Goal: Obtain resource: Download file/media

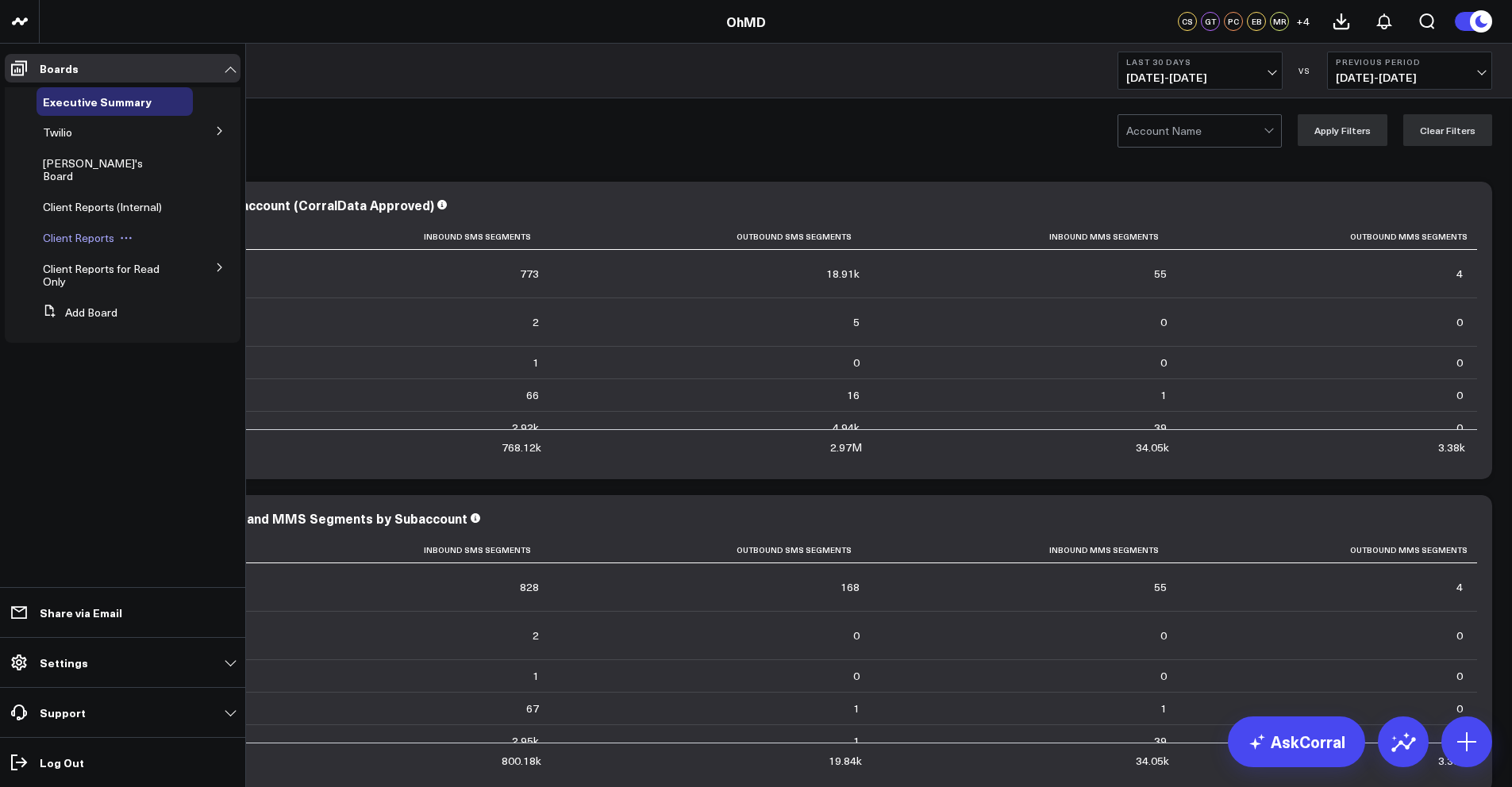
click at [87, 230] on span "Client Reports" at bounding box center [78, 237] width 71 height 15
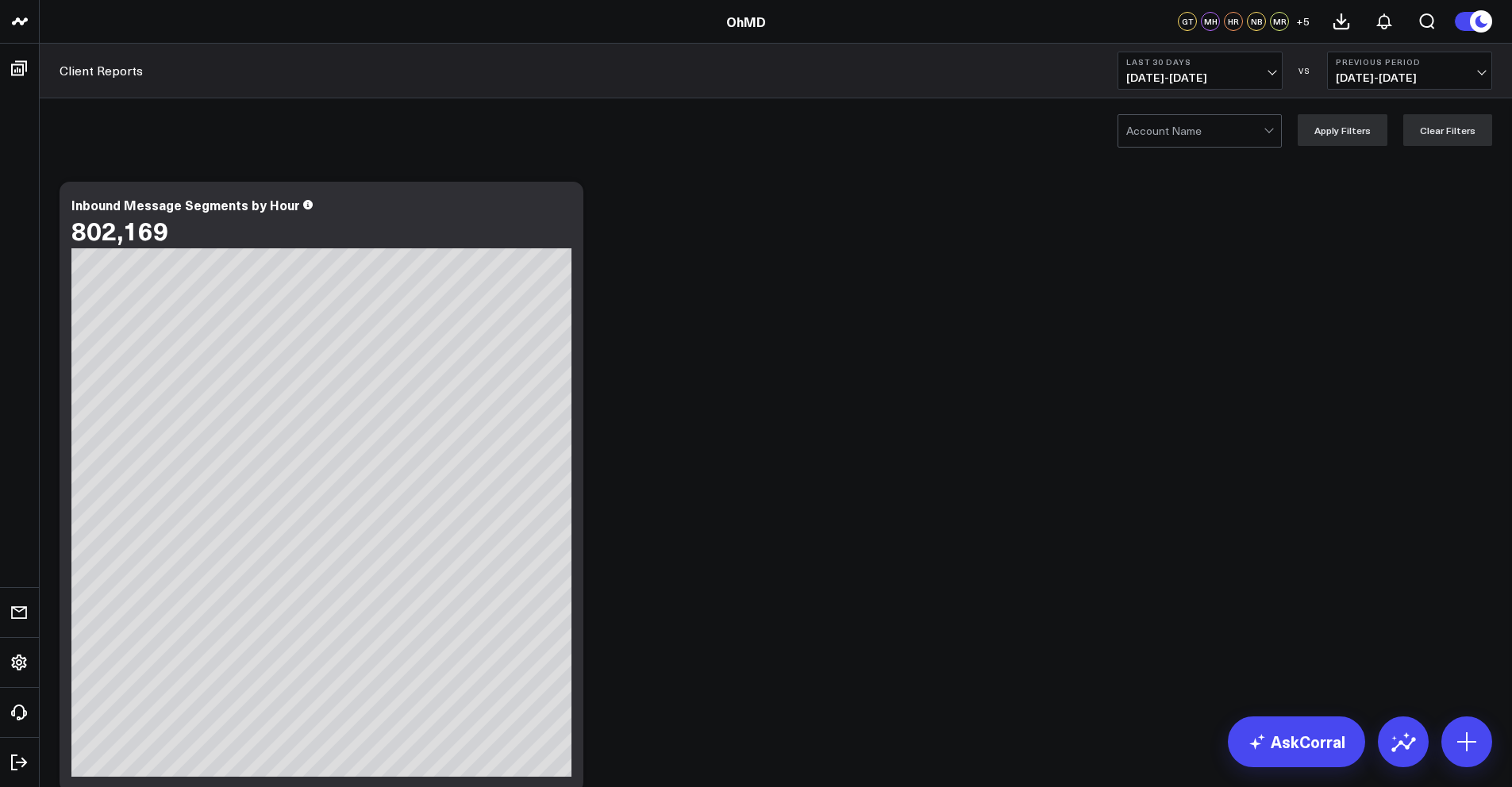
click at [1243, 135] on div at bounding box center [1195, 130] width 138 height 32
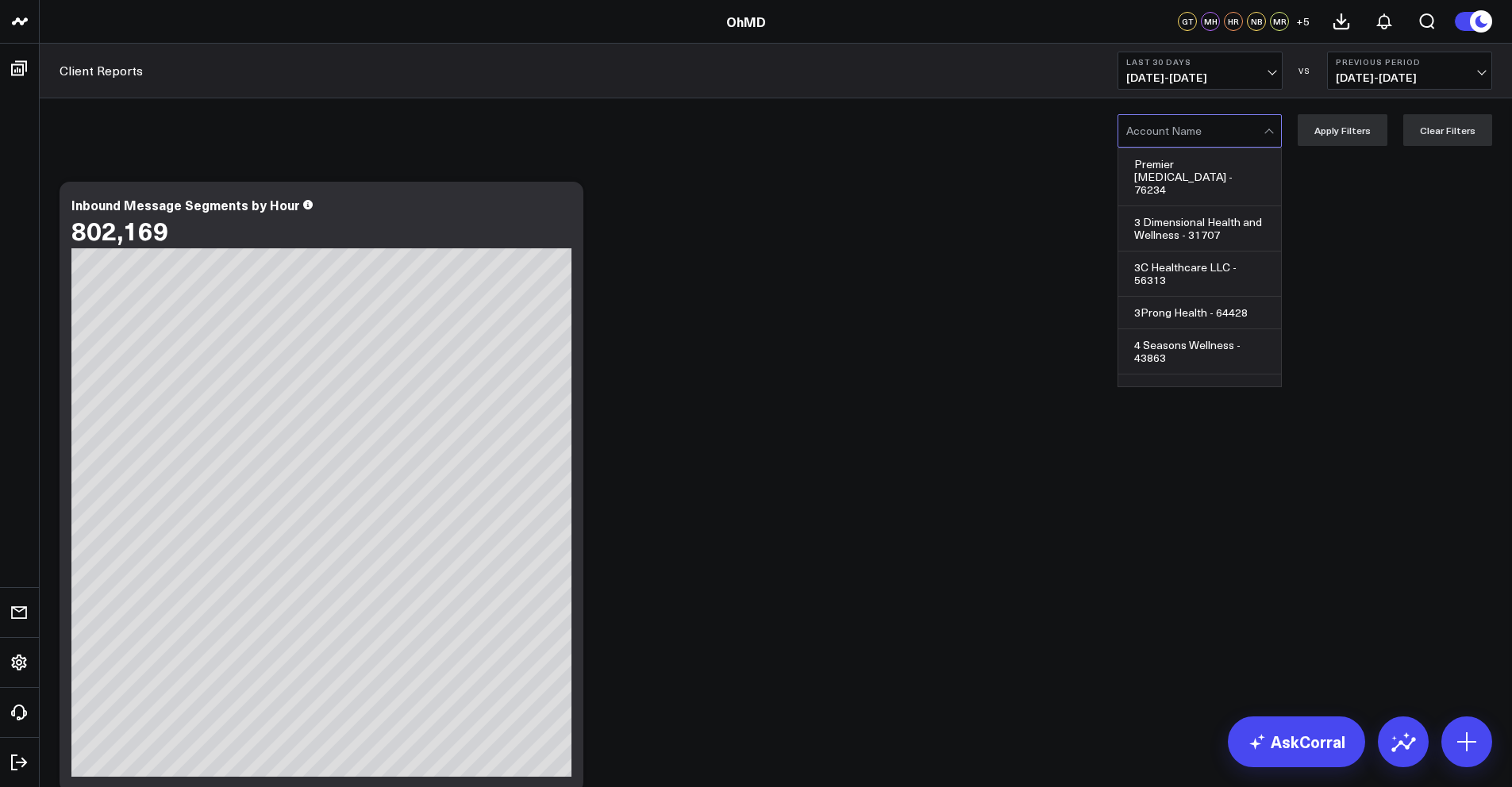
click at [1254, 64] on b "Last 30 Days" at bounding box center [1200, 62] width 147 height 10
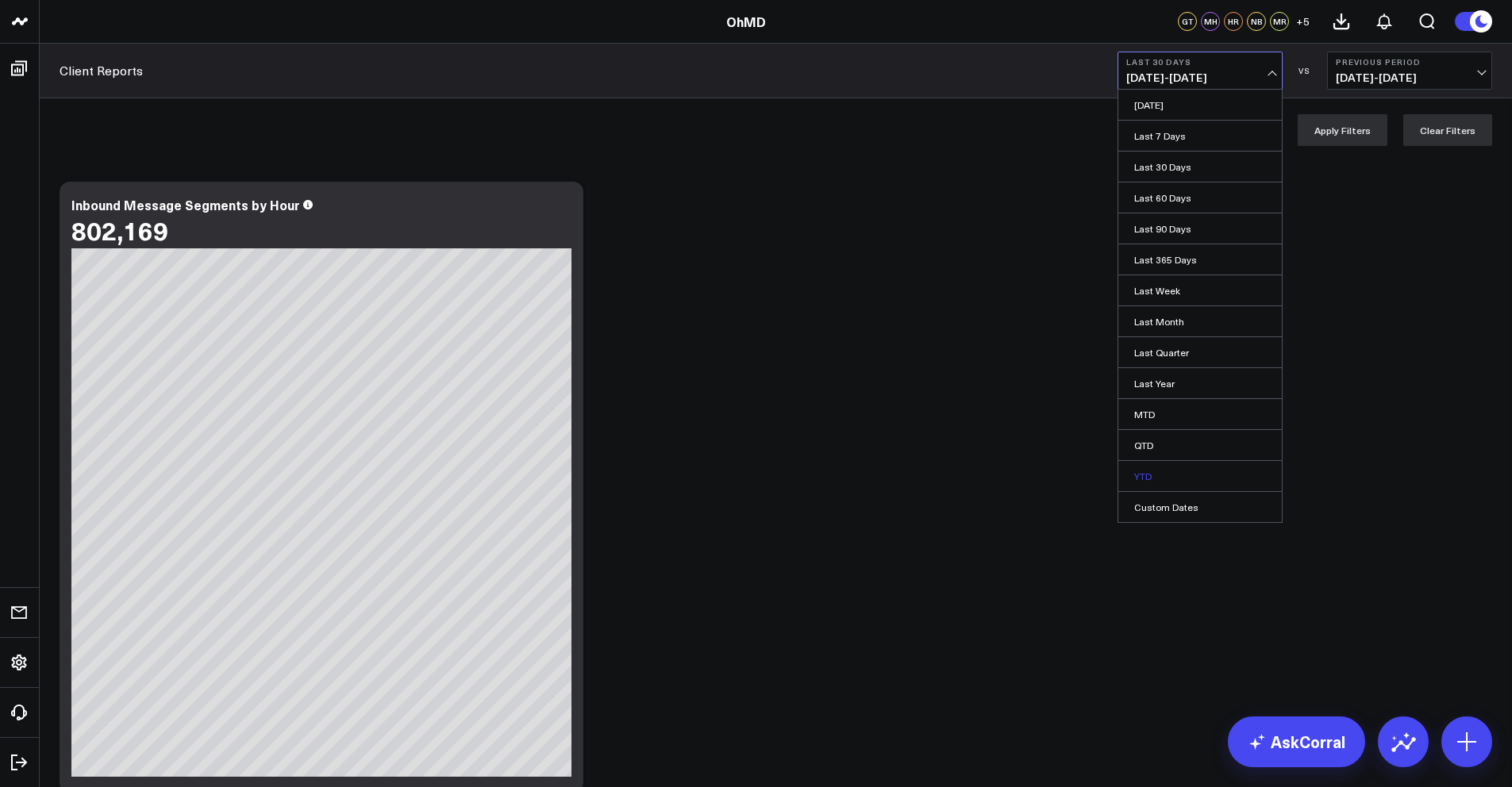
click at [1158, 467] on link "YTD" at bounding box center [1200, 476] width 163 height 30
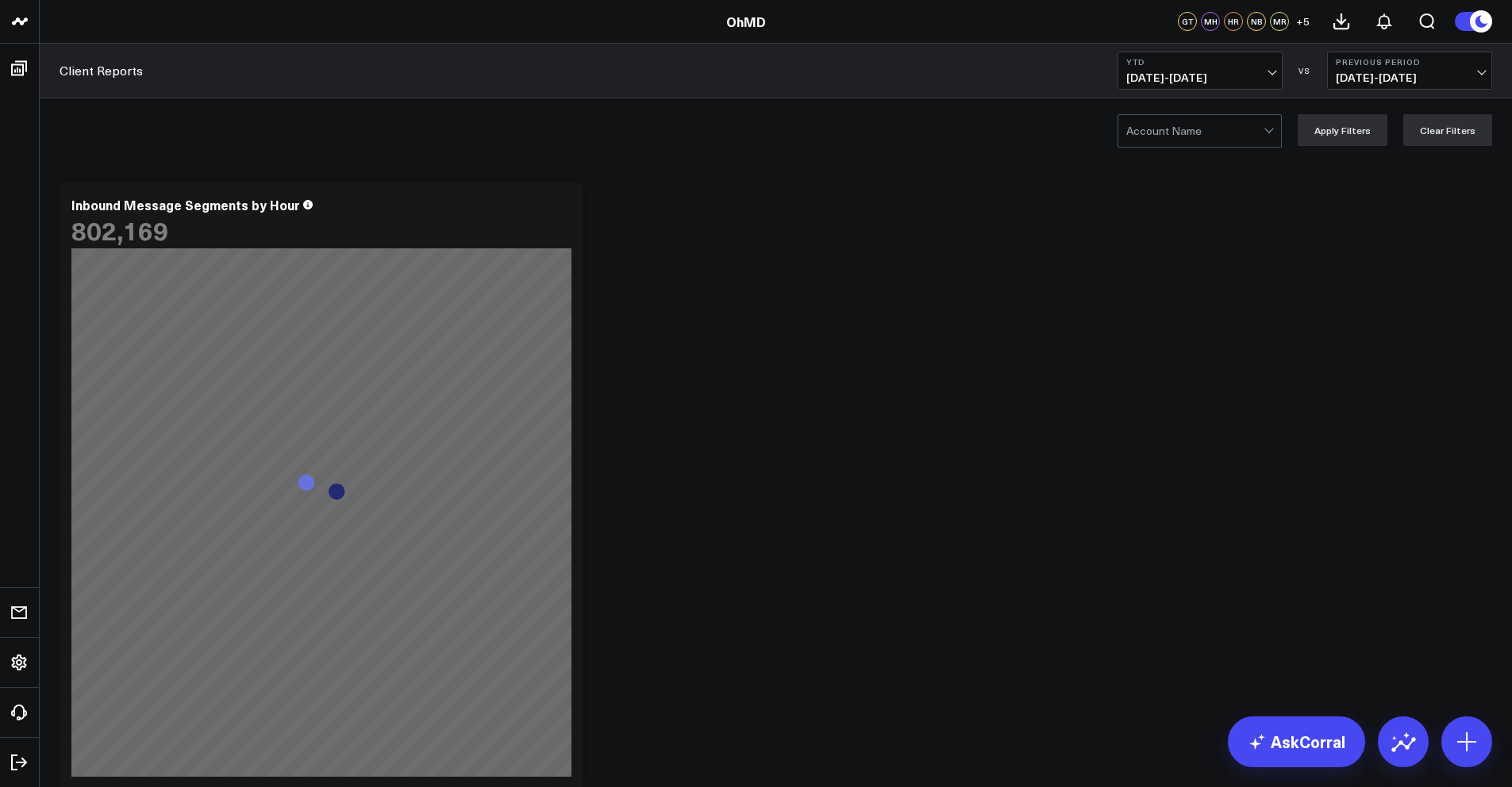
click at [1404, 75] on span "[DATE] - [DATE]" at bounding box center [1409, 78] width 147 height 13
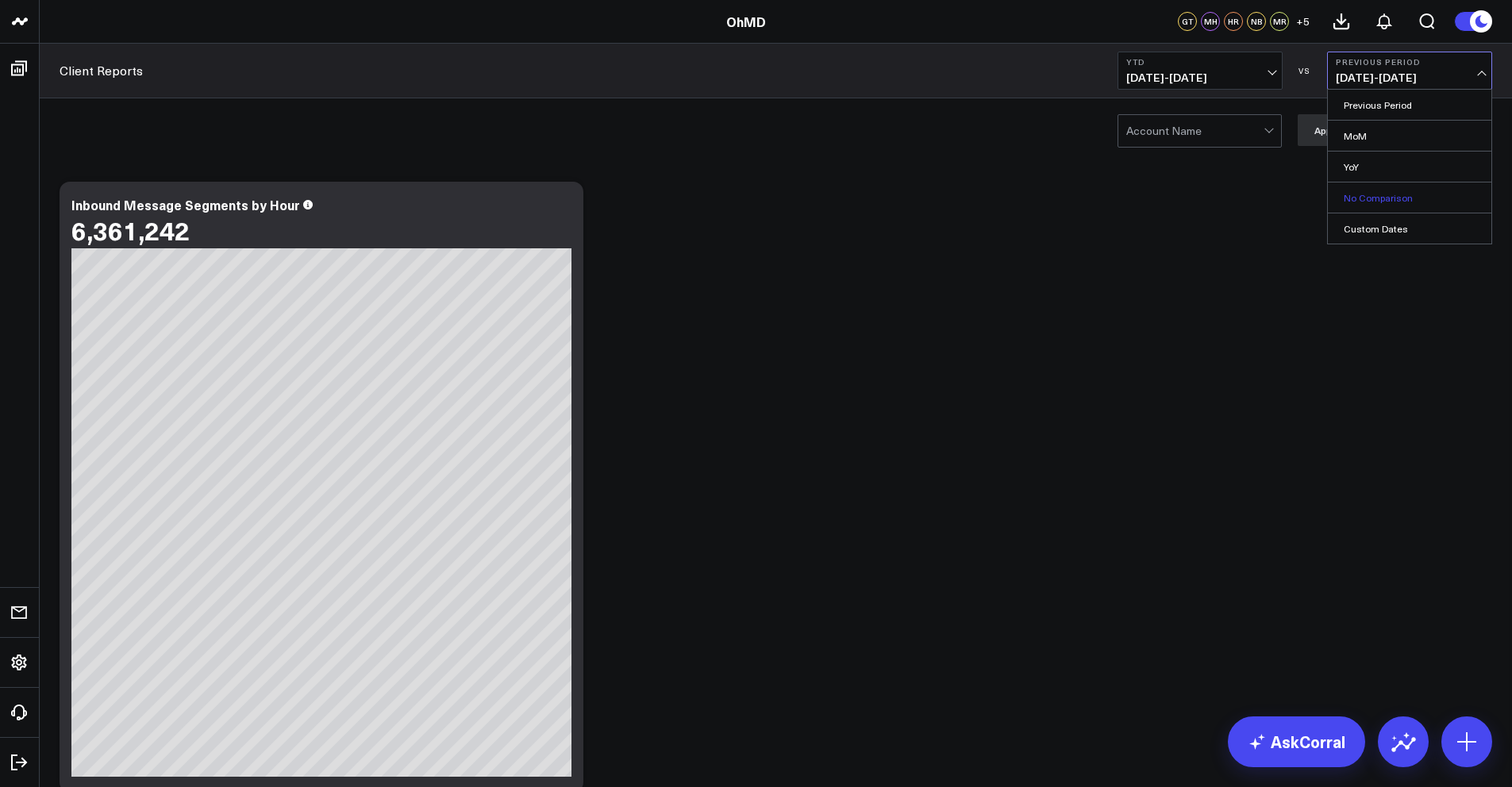
click at [1376, 192] on link "No Comparison" at bounding box center [1409, 197] width 163 height 30
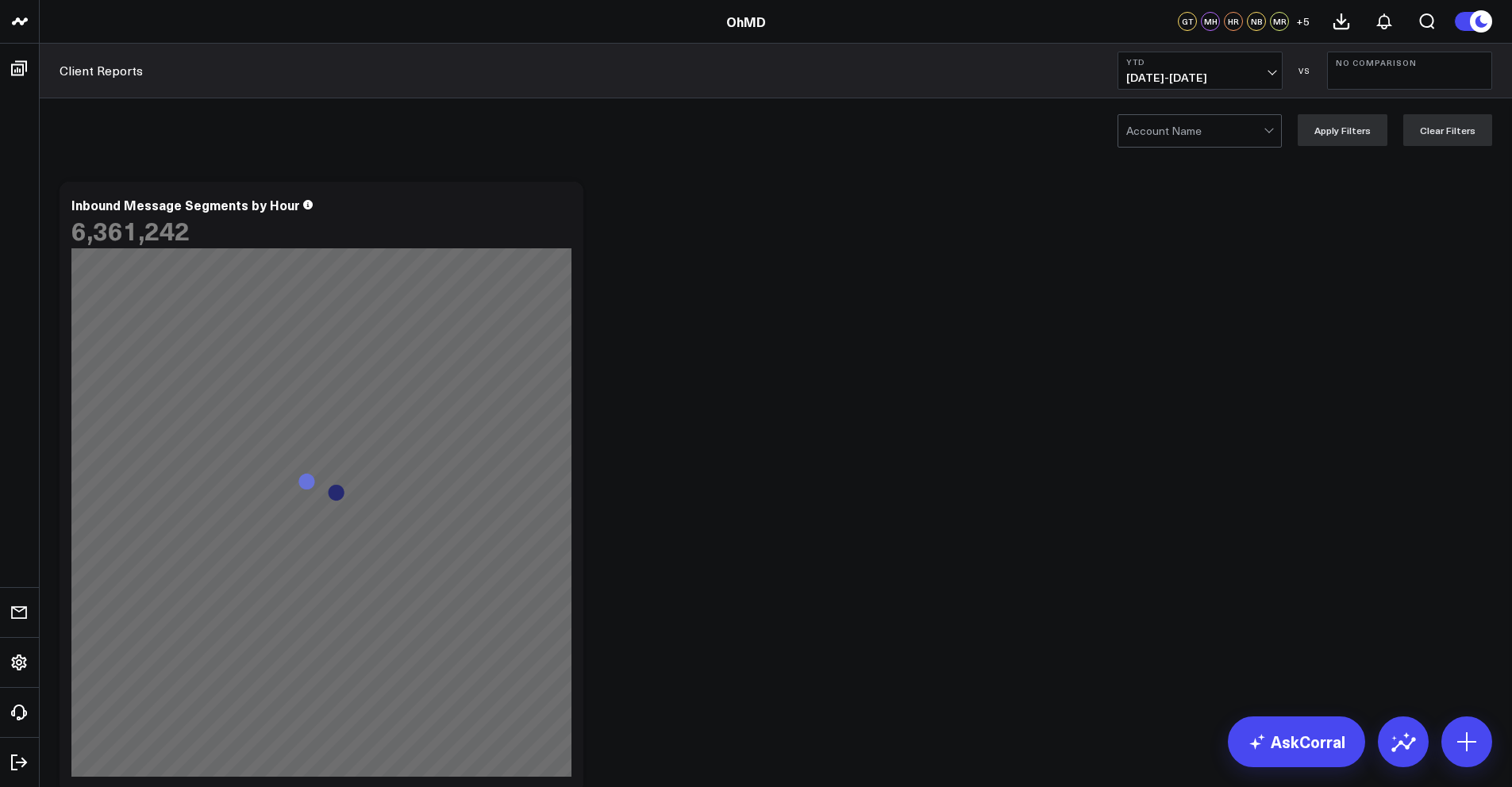
click at [1223, 132] on div at bounding box center [1195, 130] width 138 height 32
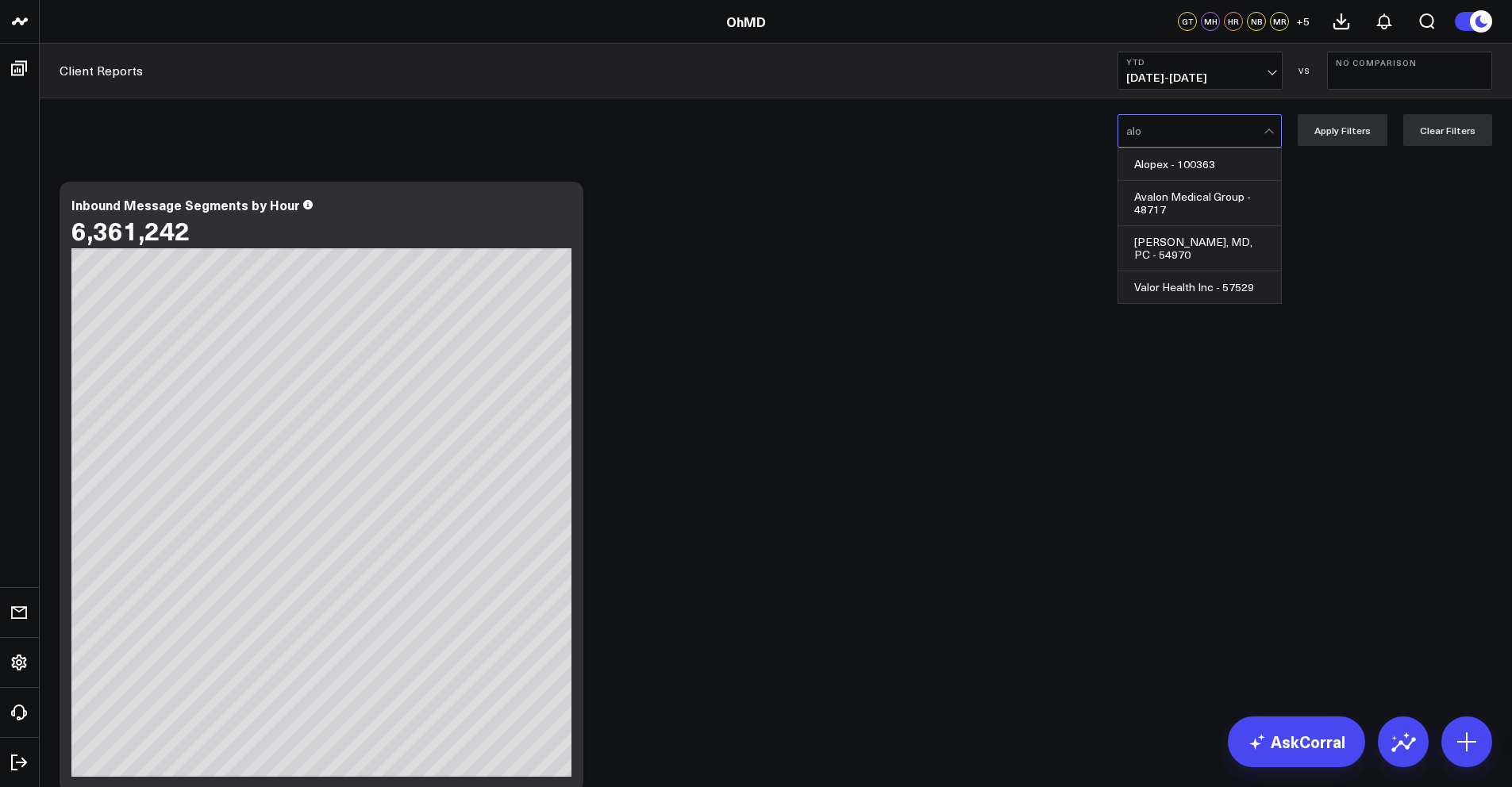
type input "alop"
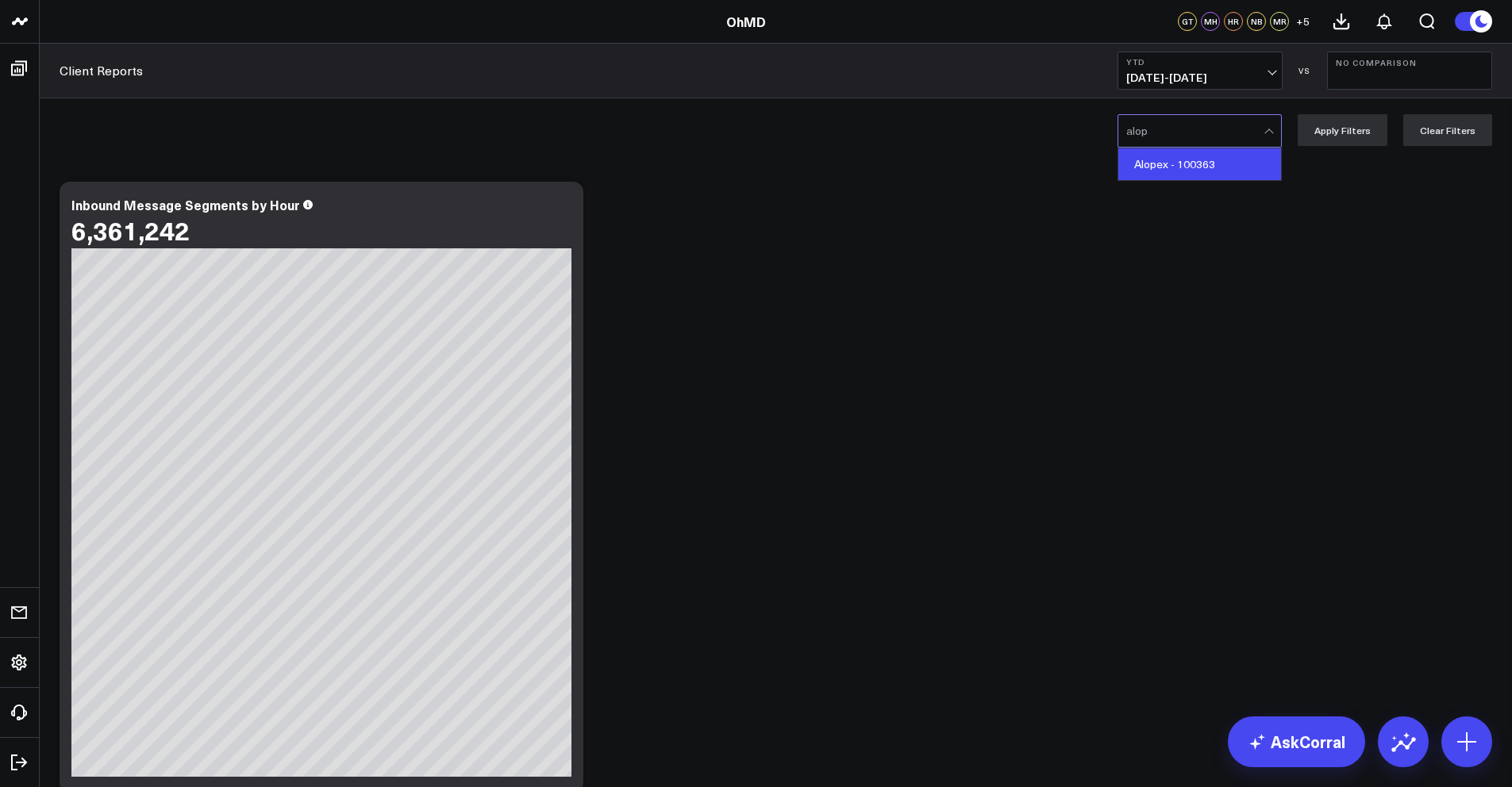
click at [1211, 167] on div "Alopex - 100363" at bounding box center [1199, 163] width 163 height 32
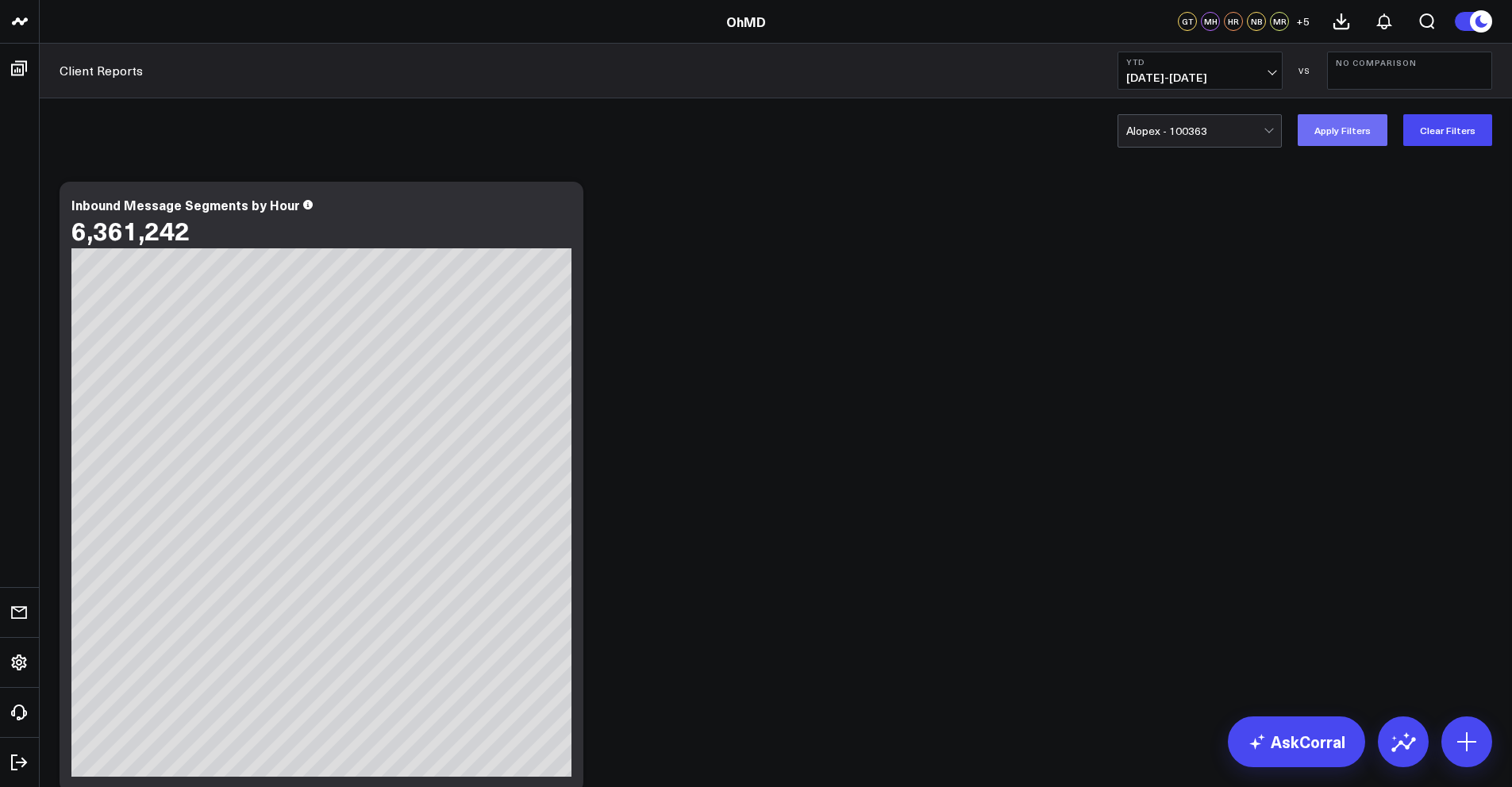
click at [1353, 133] on button "Apply Filters" at bounding box center [1342, 129] width 90 height 32
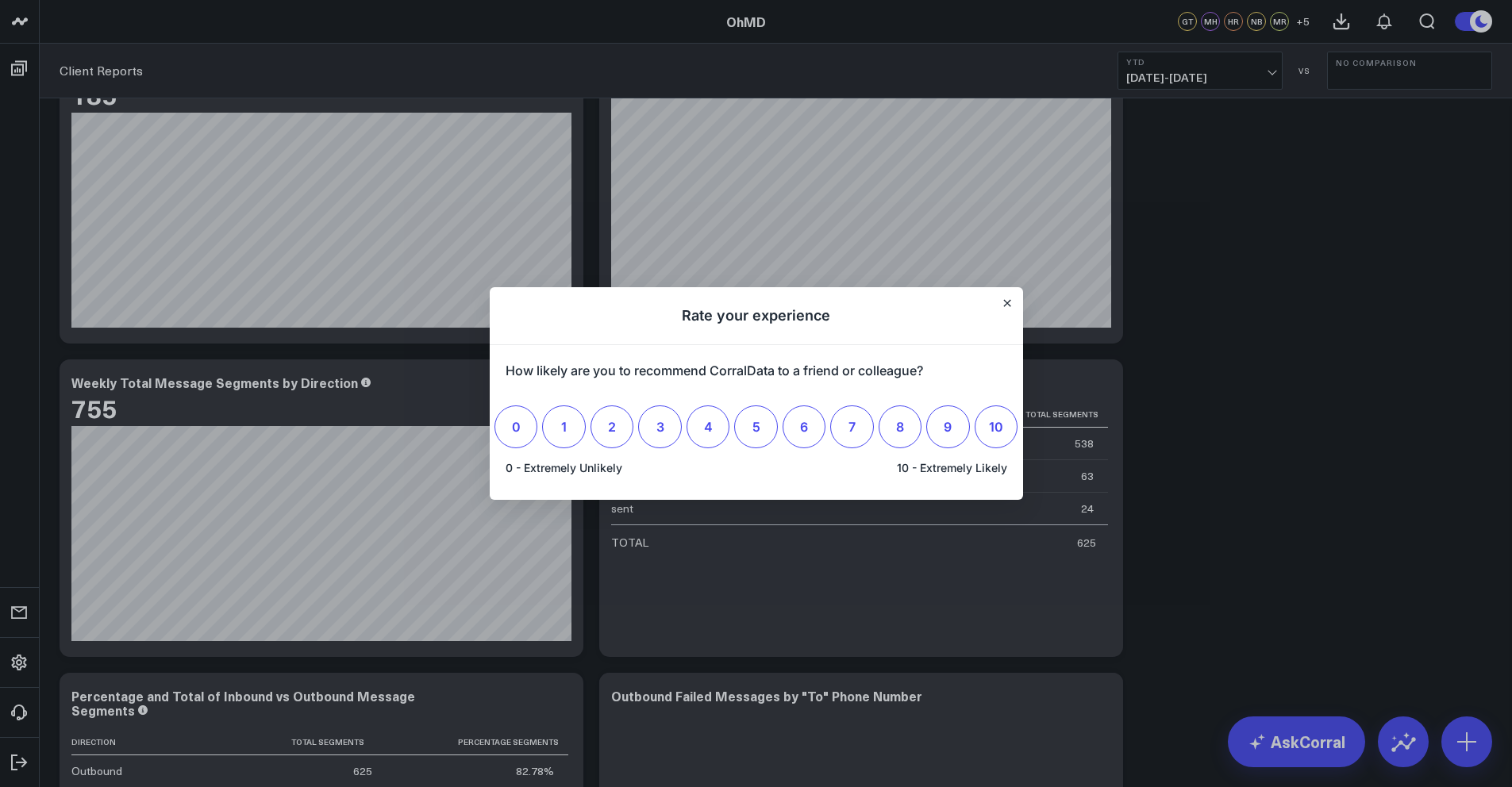
scroll to position [1325, 0]
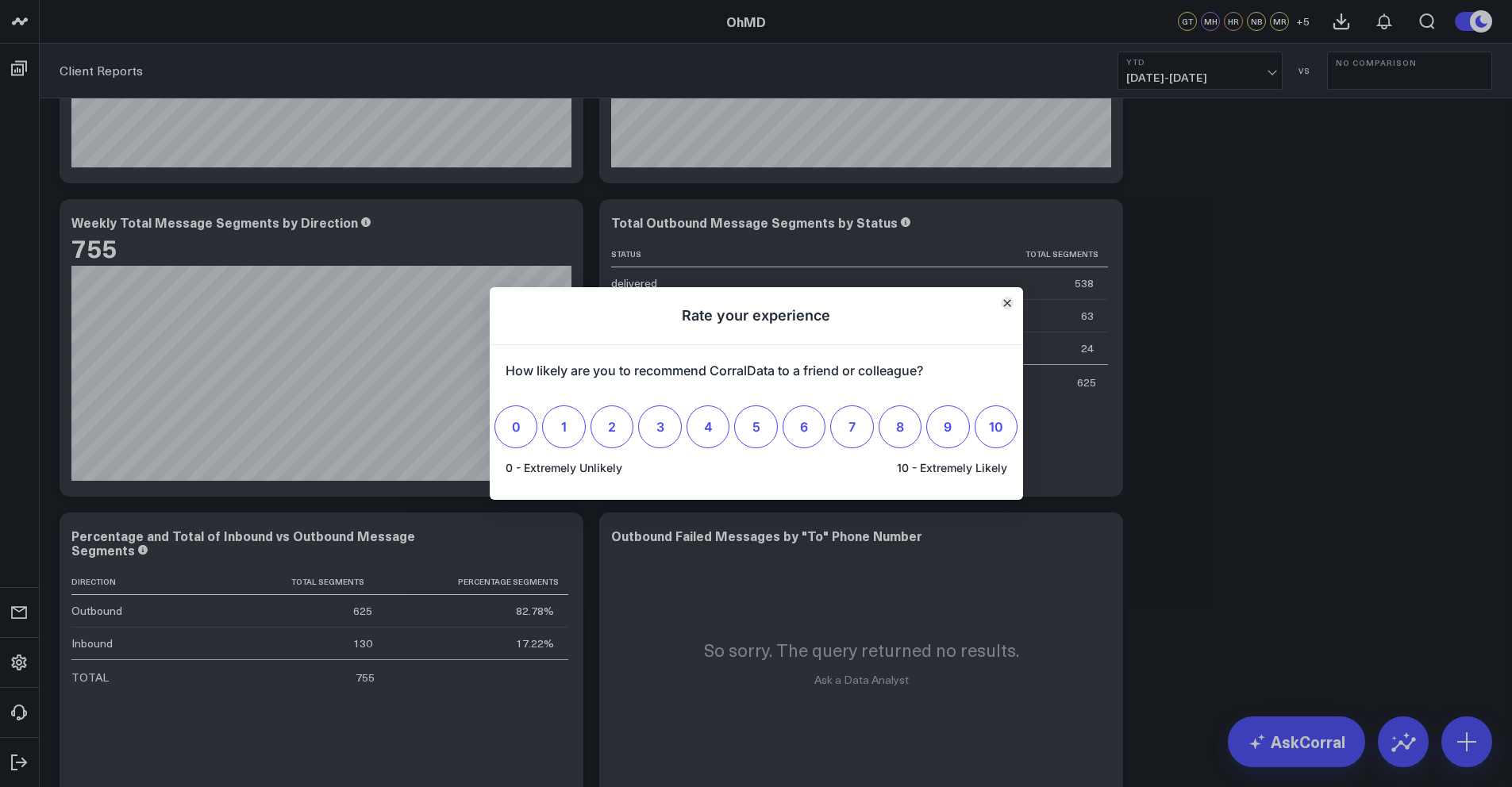
click at [1006, 303] on icon "Close" at bounding box center [1006, 303] width 6 height 6
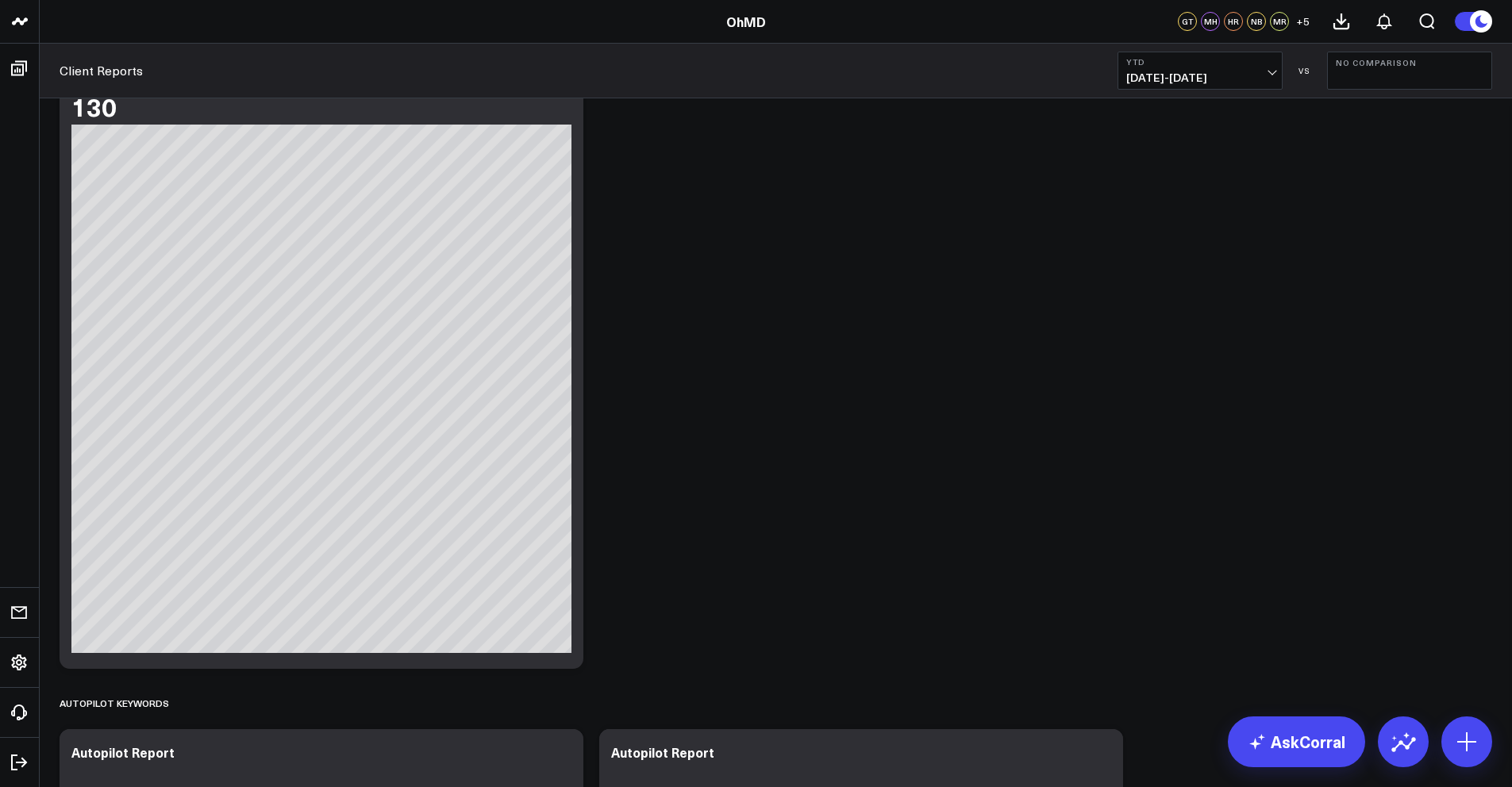
scroll to position [0, 0]
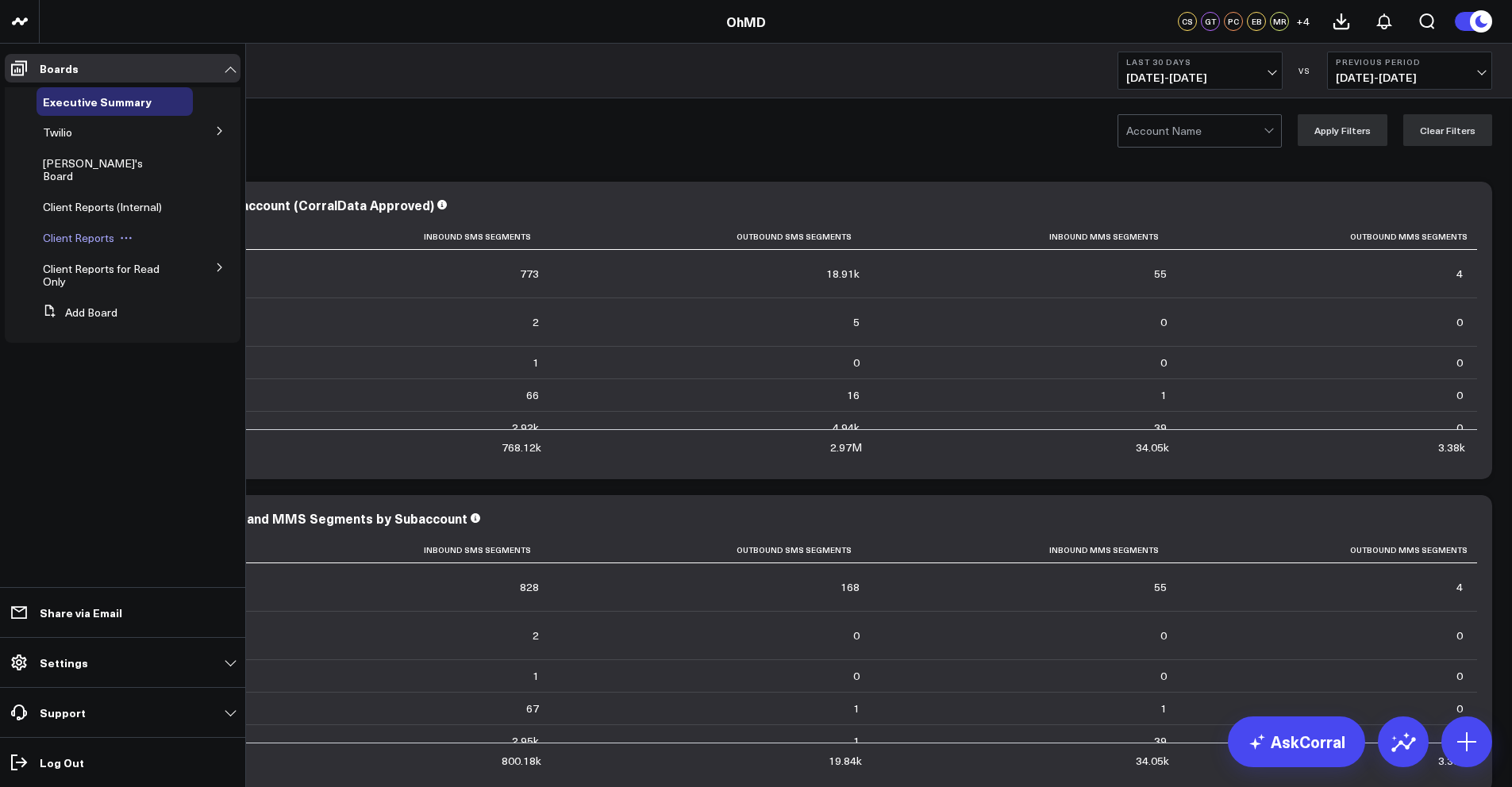
click at [81, 230] on span "Client Reports" at bounding box center [78, 237] width 71 height 15
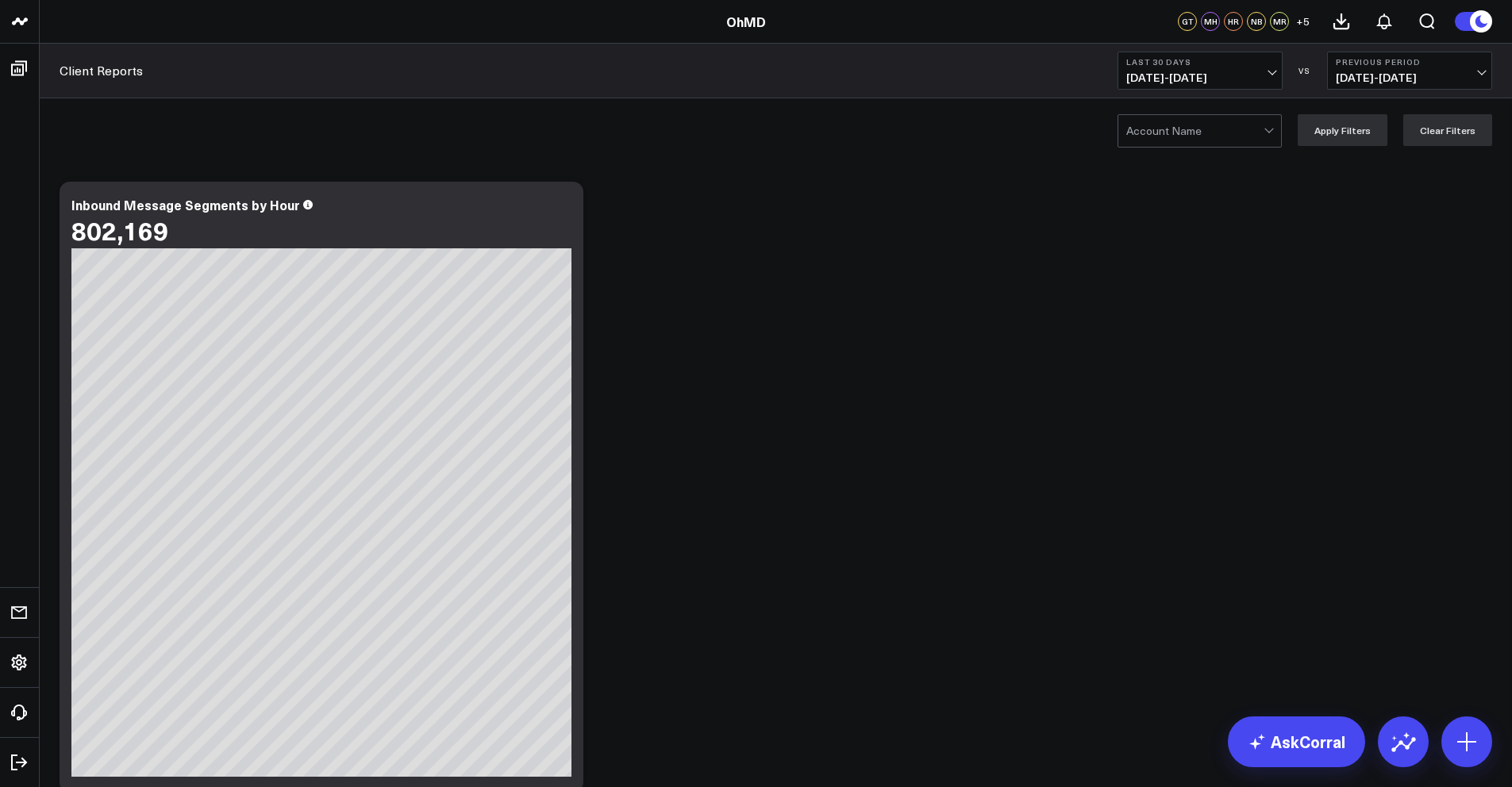
click at [1256, 78] on span "[DATE] - [DATE]" at bounding box center [1200, 78] width 147 height 13
click at [1201, 480] on link "YTD" at bounding box center [1200, 476] width 163 height 30
click at [1366, 78] on span "[DATE] - [DATE]" at bounding box center [1409, 78] width 147 height 13
click at [1383, 196] on link "No Comparison" at bounding box center [1409, 197] width 163 height 30
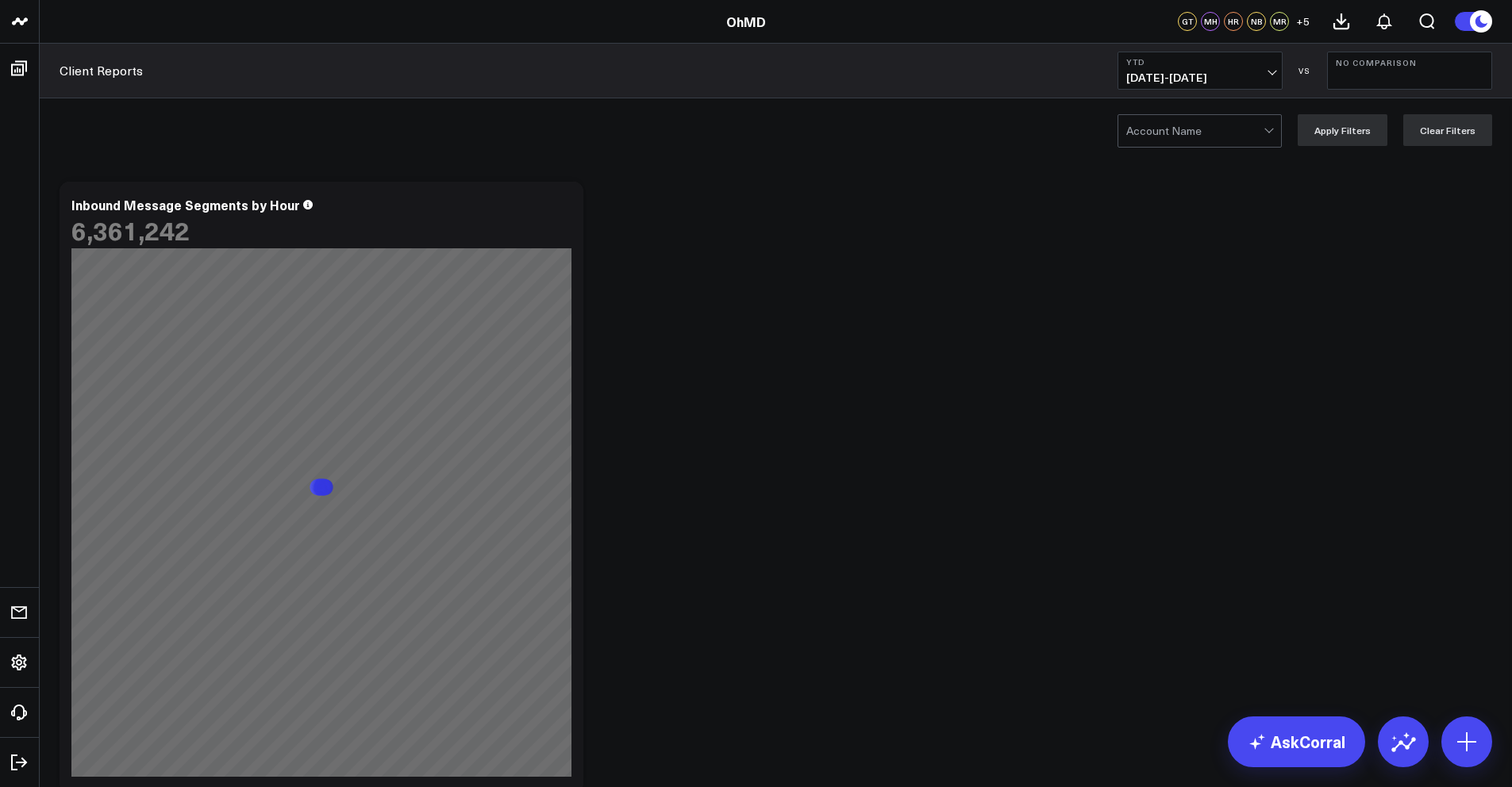
click at [1248, 130] on div at bounding box center [1195, 130] width 138 height 32
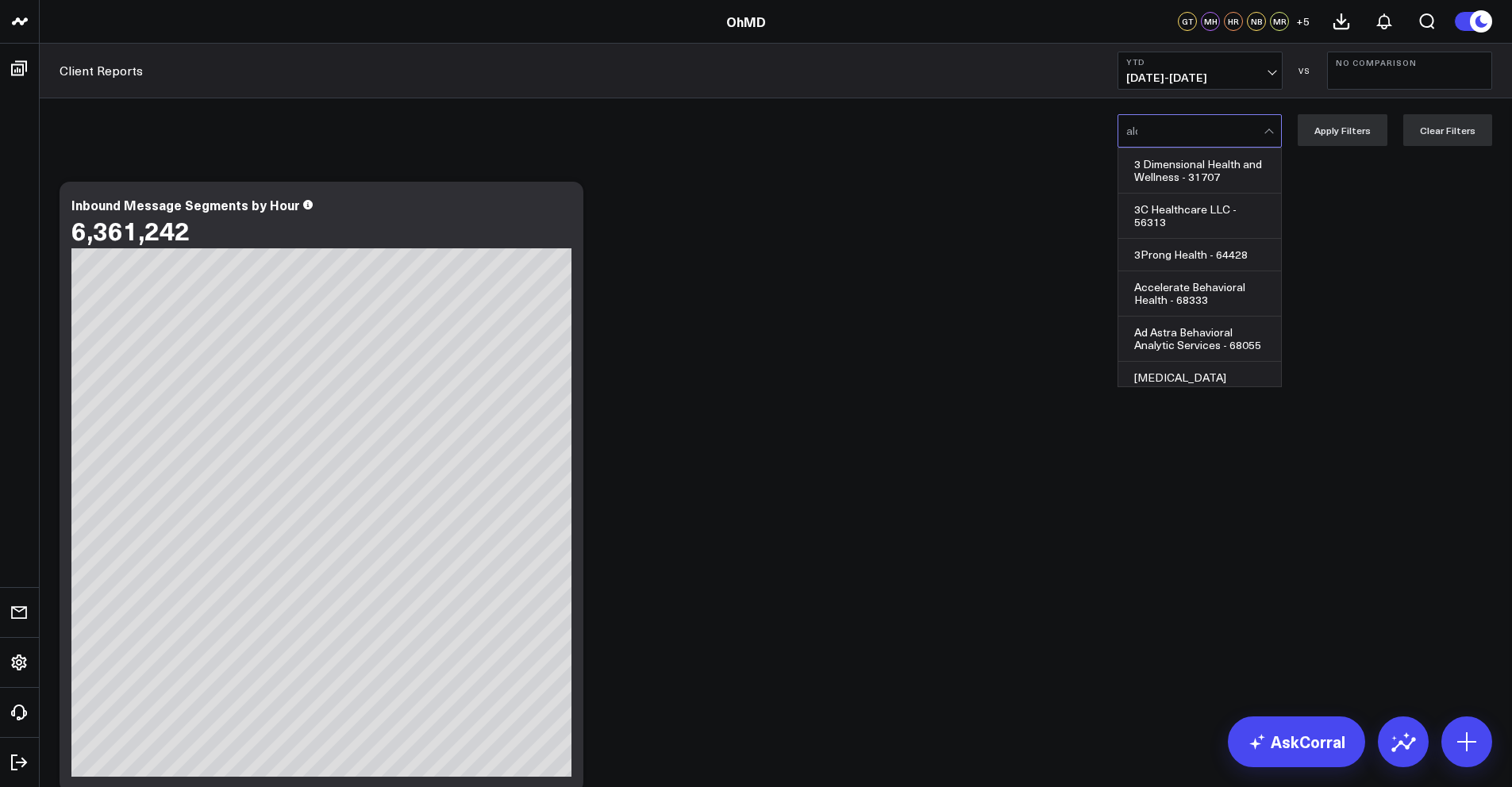
type input "alop"
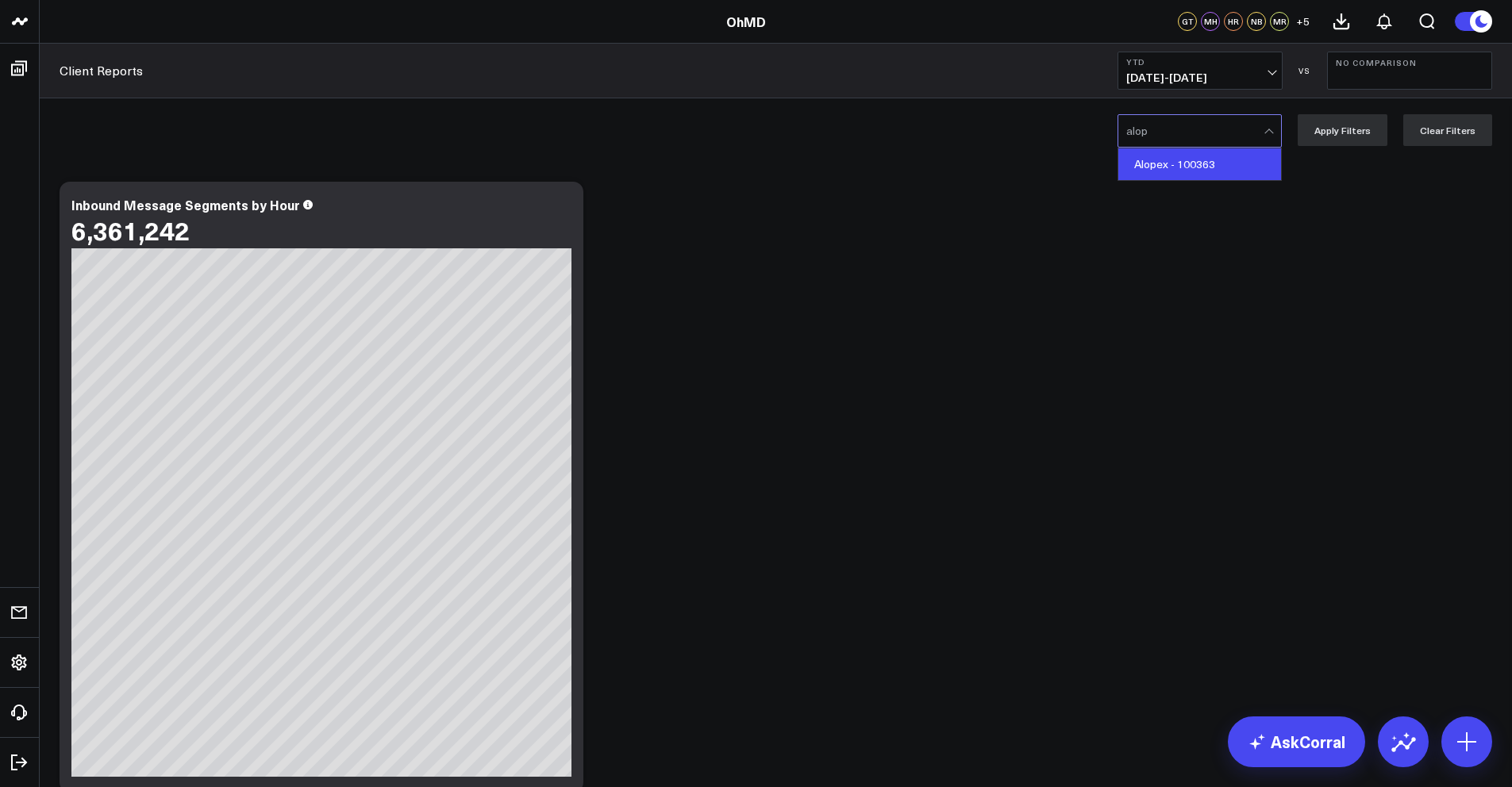
click at [1218, 177] on div "Alopex - 100363" at bounding box center [1199, 163] width 163 height 32
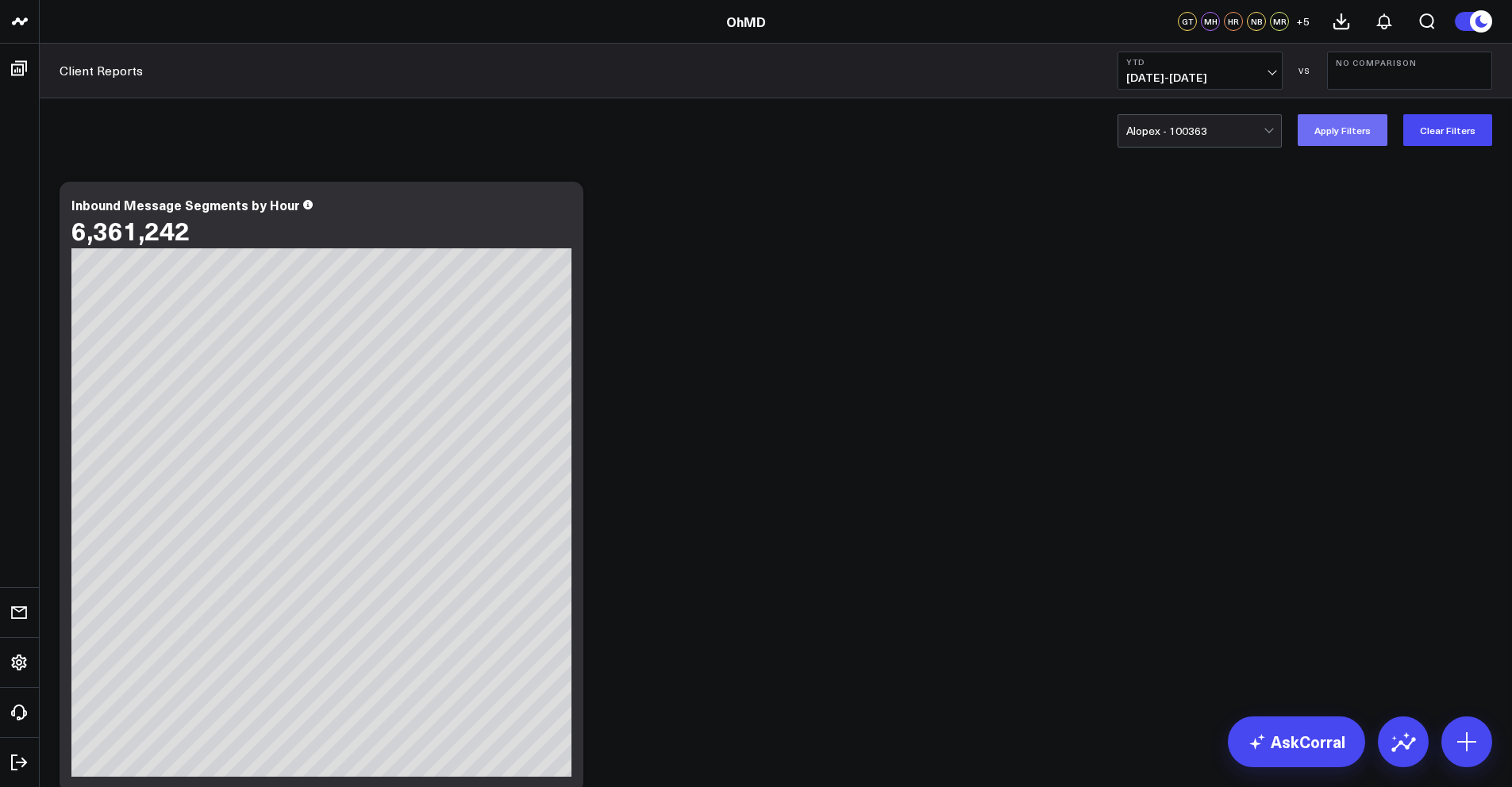
click at [1368, 129] on button "Apply Filters" at bounding box center [1342, 129] width 90 height 32
click at [1347, 23] on icon at bounding box center [1341, 22] width 19 height 19
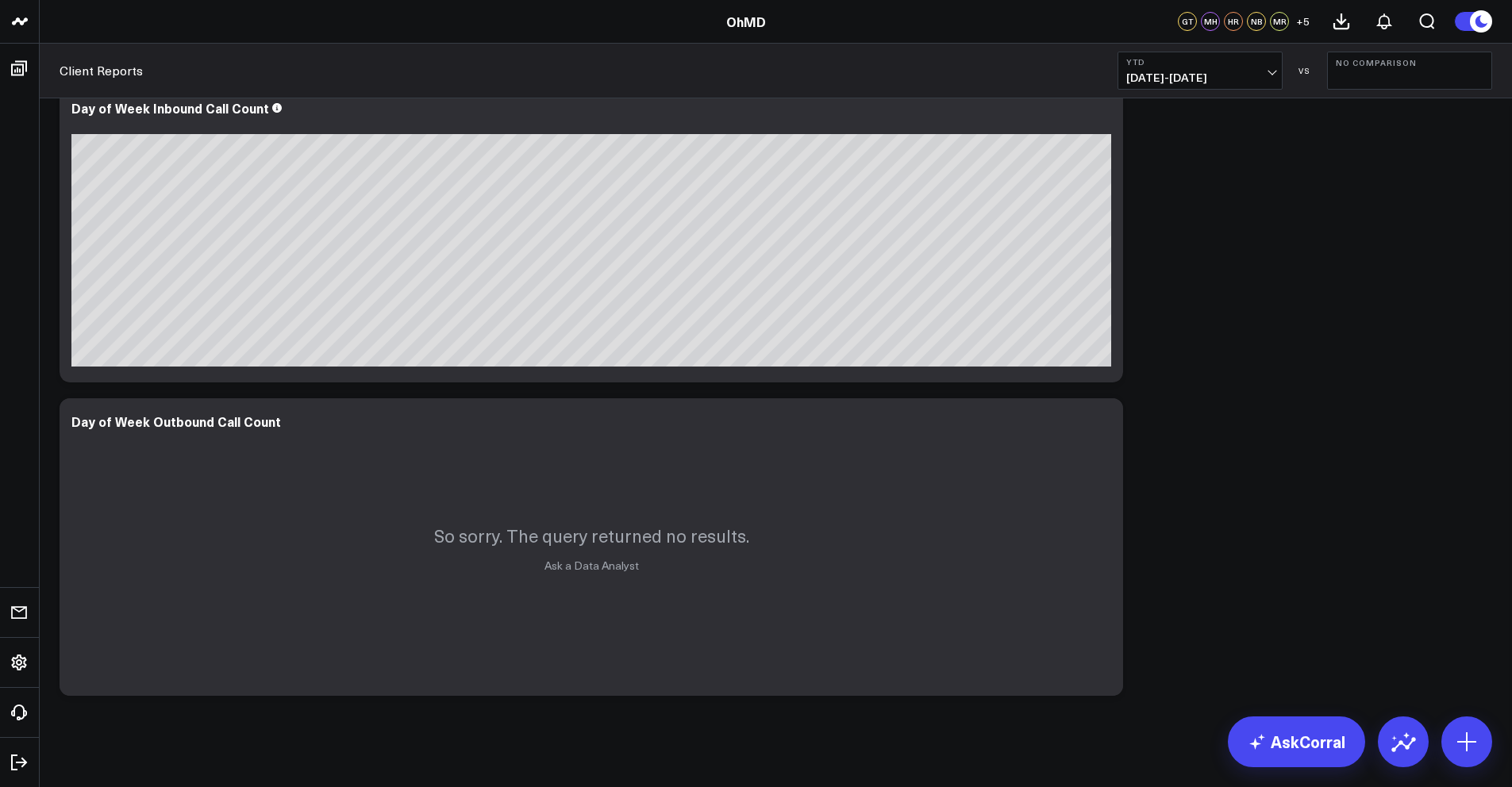
scroll to position [4674, 0]
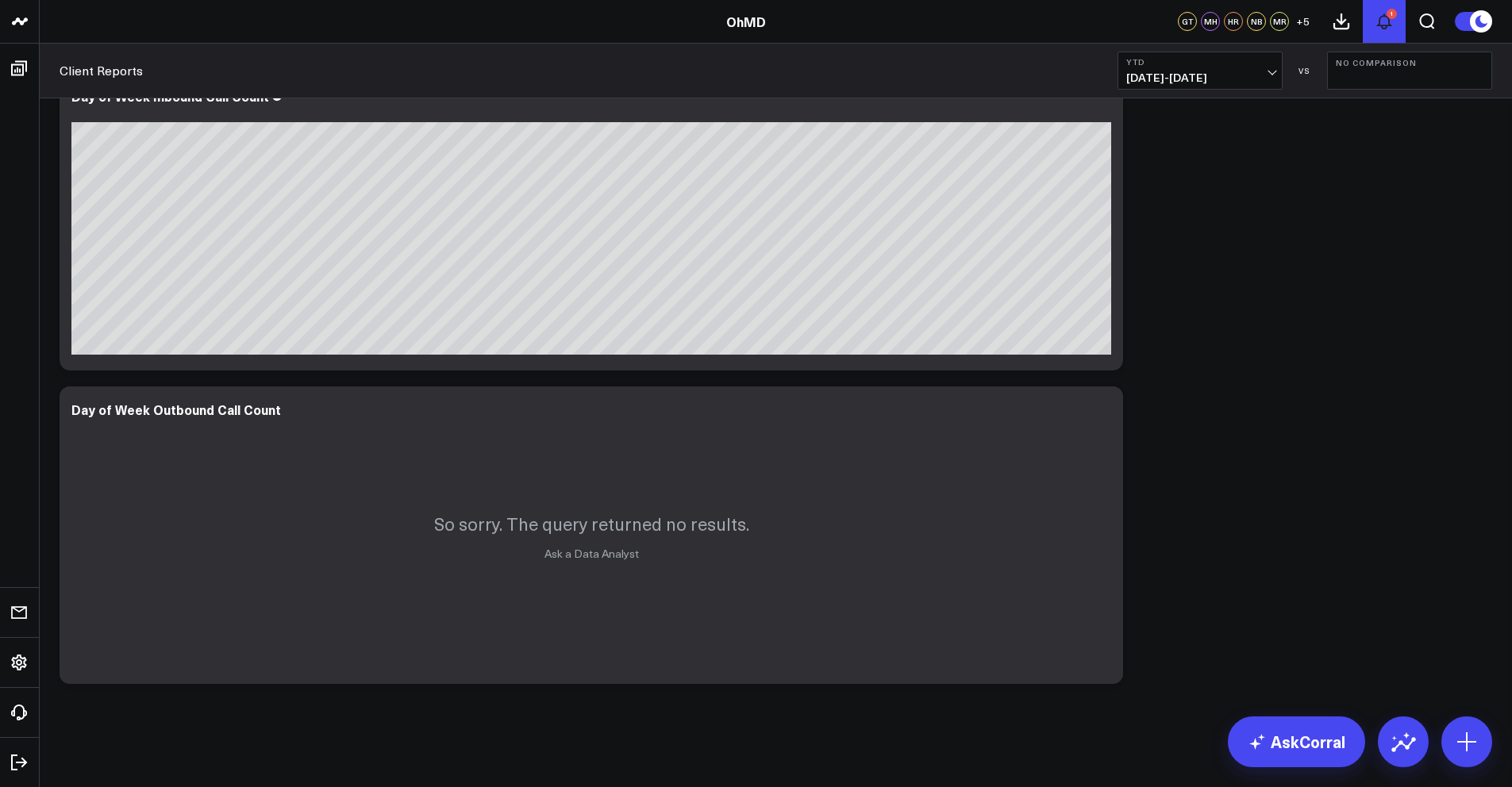
click at [1387, 23] on icon at bounding box center [1384, 22] width 19 height 19
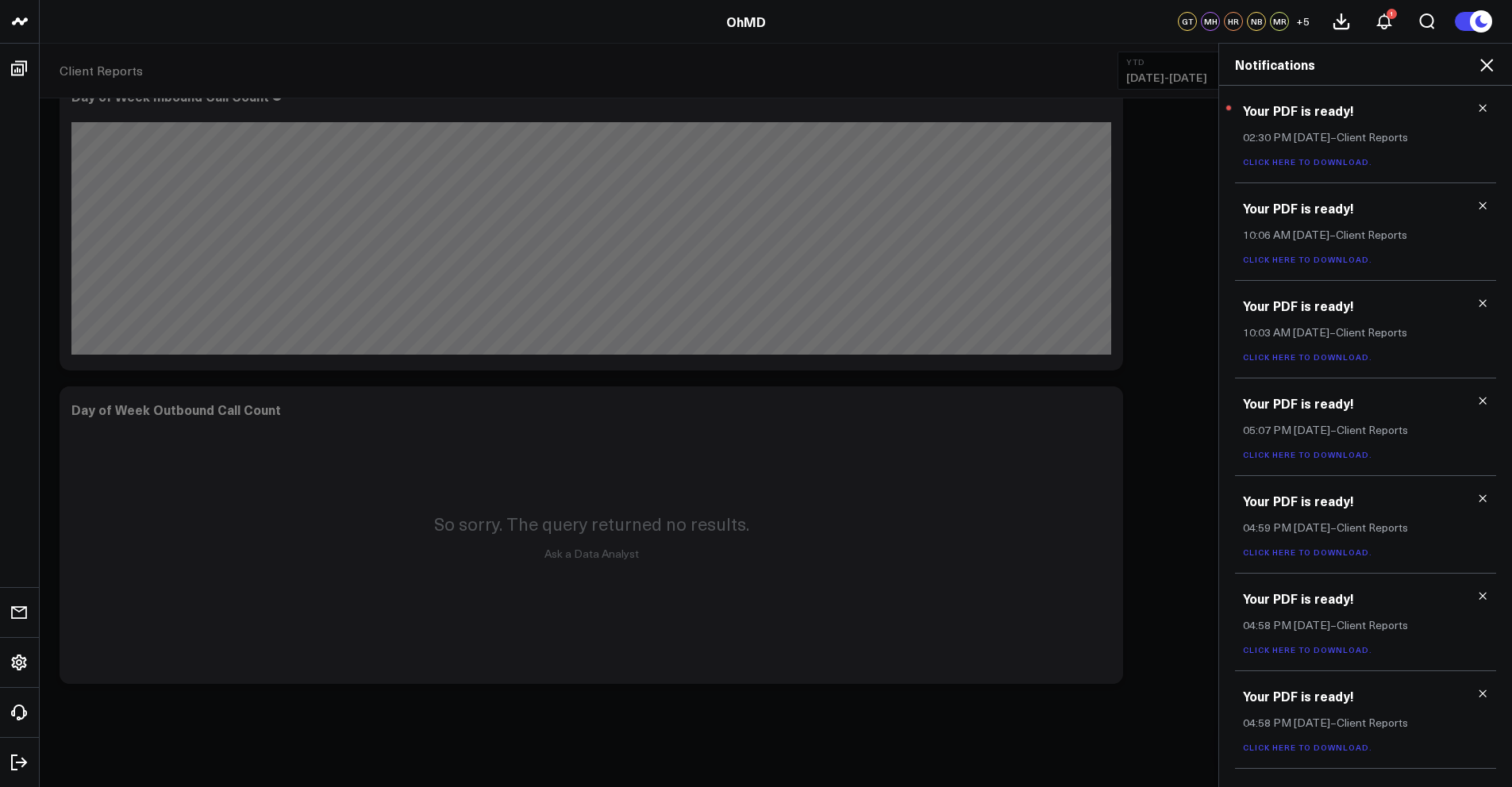
click at [1287, 160] on link "Click here to download." at bounding box center [1307, 162] width 129 height 11
